Goal: Information Seeking & Learning: Learn about a topic

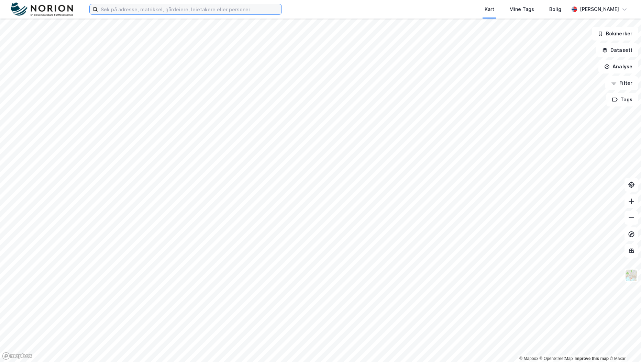
click at [219, 8] on input at bounding box center [189, 9] width 183 height 10
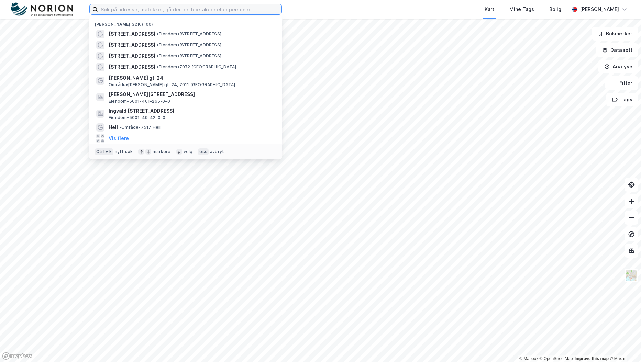
paste input "Fjordgata 36"
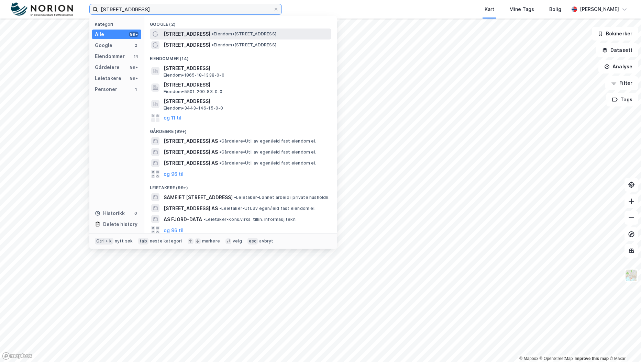
type input "Fjordgata 36"
click at [173, 32] on span "Fjordgata 36" at bounding box center [187, 34] width 47 height 8
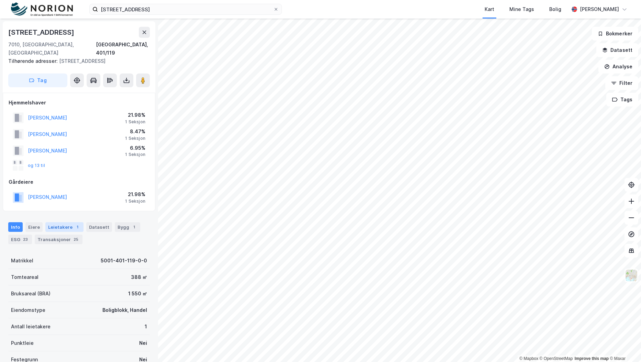
click at [57, 222] on div "Leietakere 1" at bounding box center [64, 227] width 38 height 10
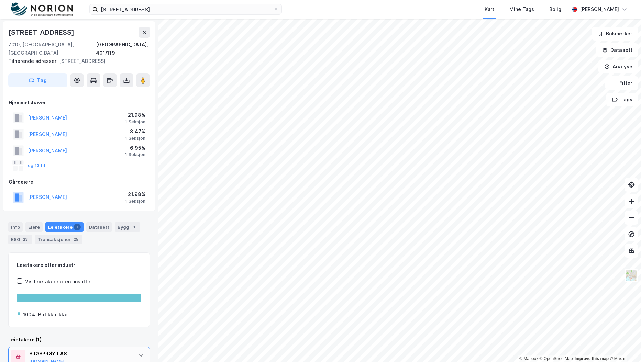
scroll to position [22, 0]
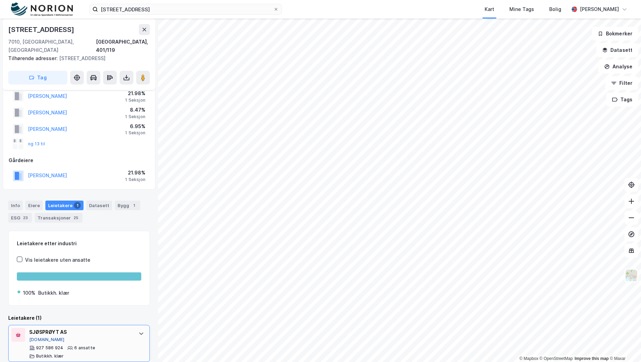
click at [38, 337] on button "Proff.no" at bounding box center [46, 339] width 35 height 5
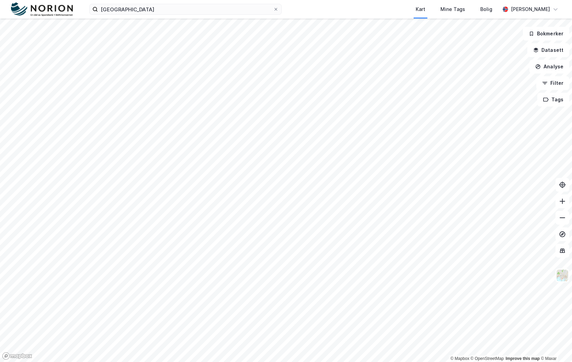
click at [0, 177] on html "herøy kommune Kart Mine Tags Bolig [PERSON_NAME] © Mapbox © OpenStreetMap Impro…" at bounding box center [286, 181] width 572 height 362
